Goal: Check status: Check status

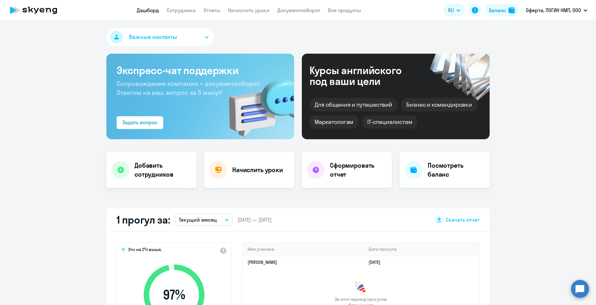
select select "30"
click at [180, 11] on link "Сотрудники" at bounding box center [181, 10] width 29 height 6
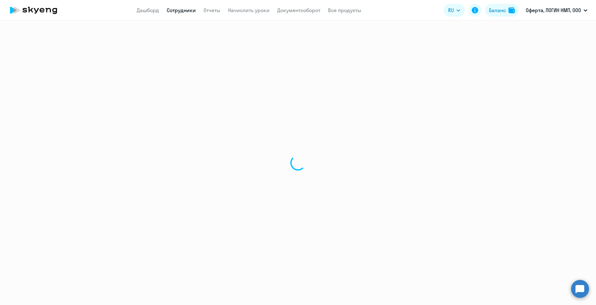
select select "30"
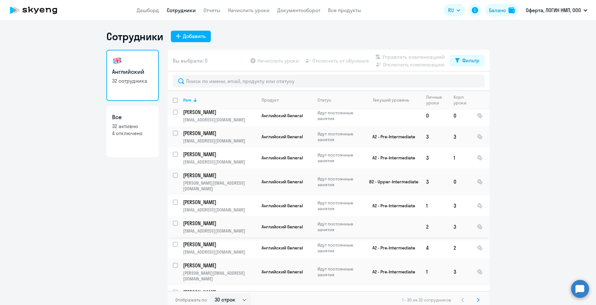
scroll to position [192, 0]
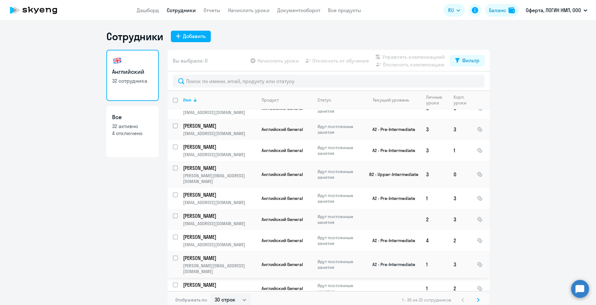
click at [194, 255] on p "[PERSON_NAME]" at bounding box center [219, 258] width 72 height 7
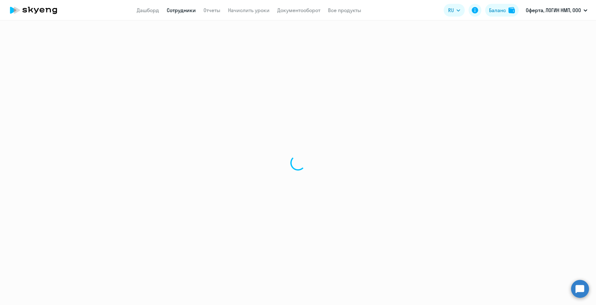
select select "english"
